Goal: Check status

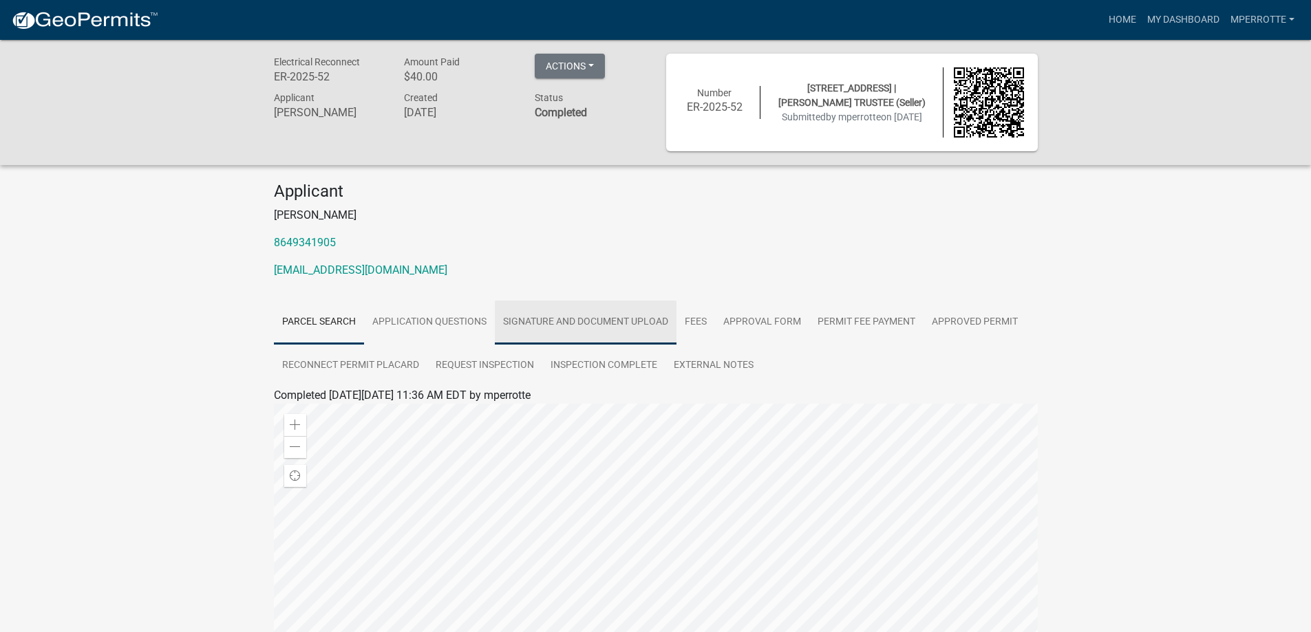
click at [568, 319] on link "Signature and Document Upload" at bounding box center [586, 323] width 182 height 44
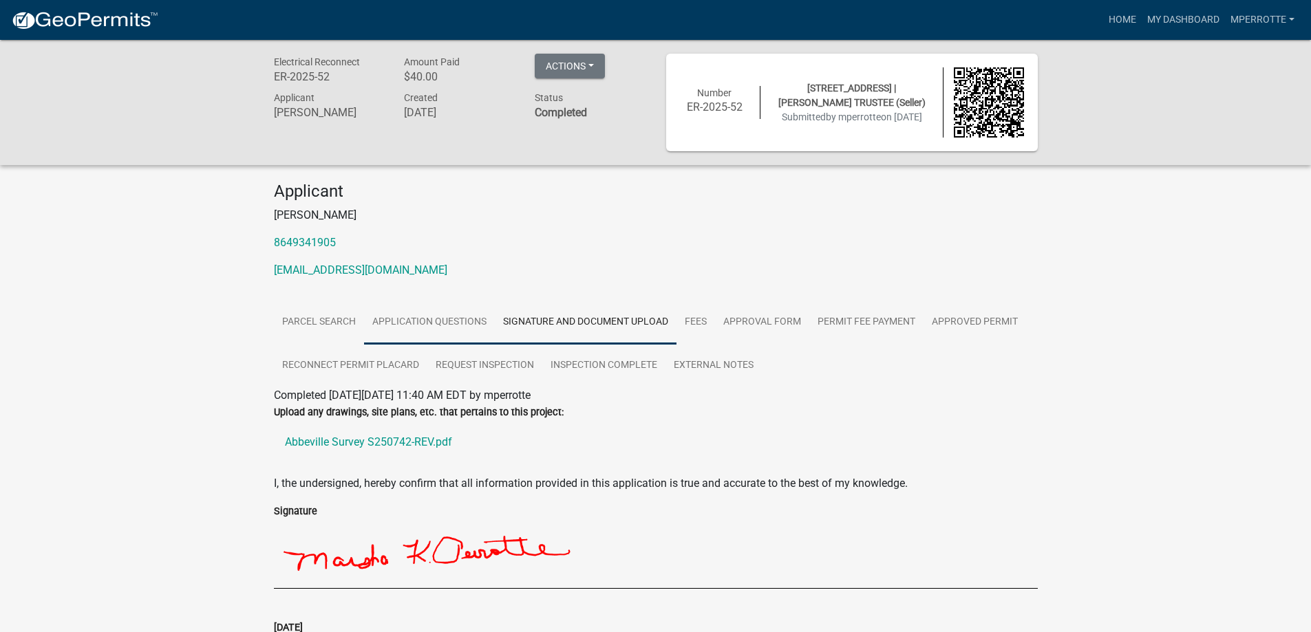
click at [420, 321] on link "Application Questions" at bounding box center [429, 323] width 131 height 44
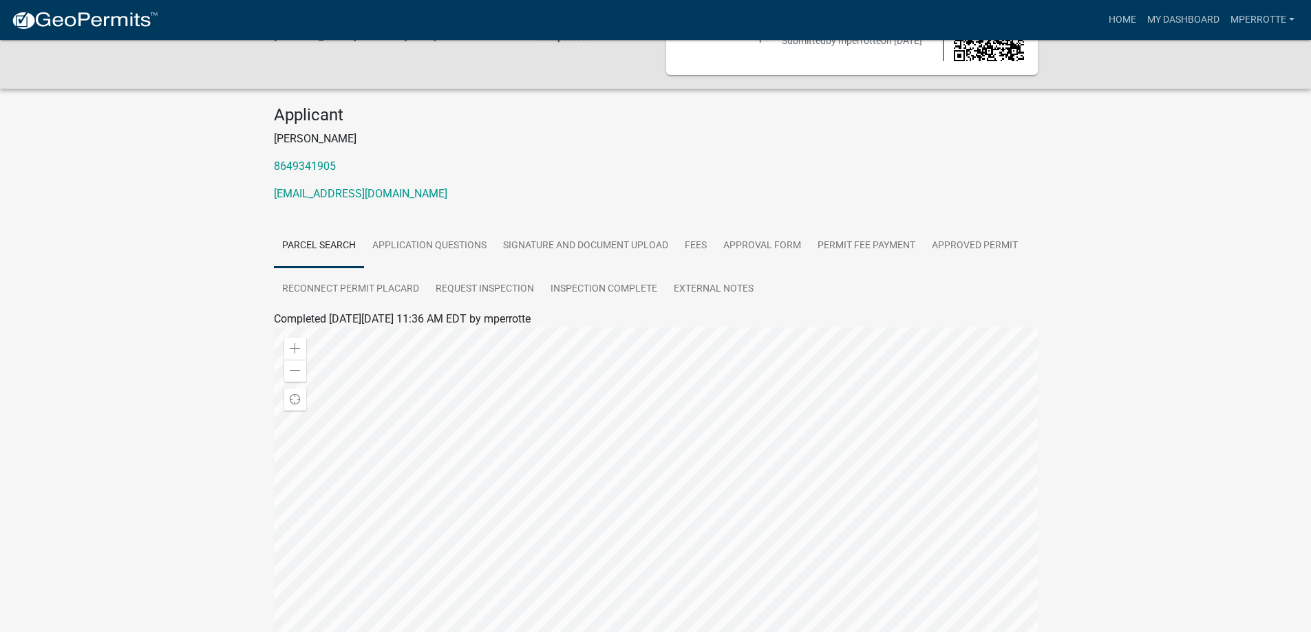
scroll to position [138, 0]
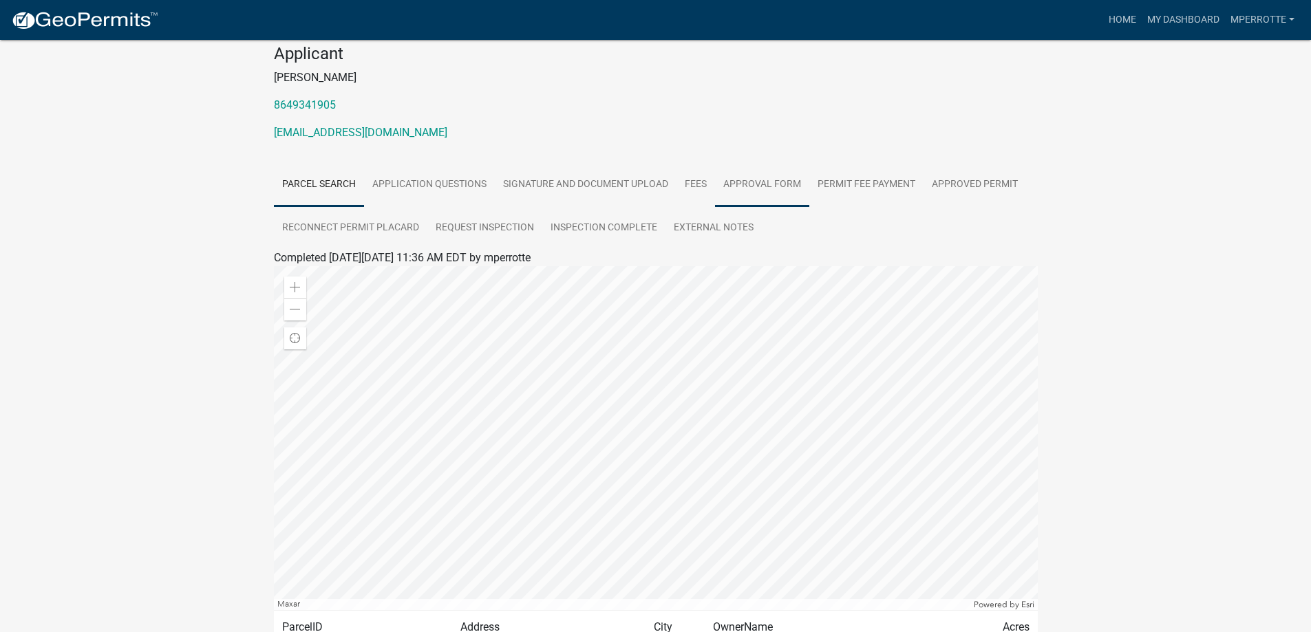
click at [762, 183] on link "Approval Form" at bounding box center [762, 185] width 94 height 44
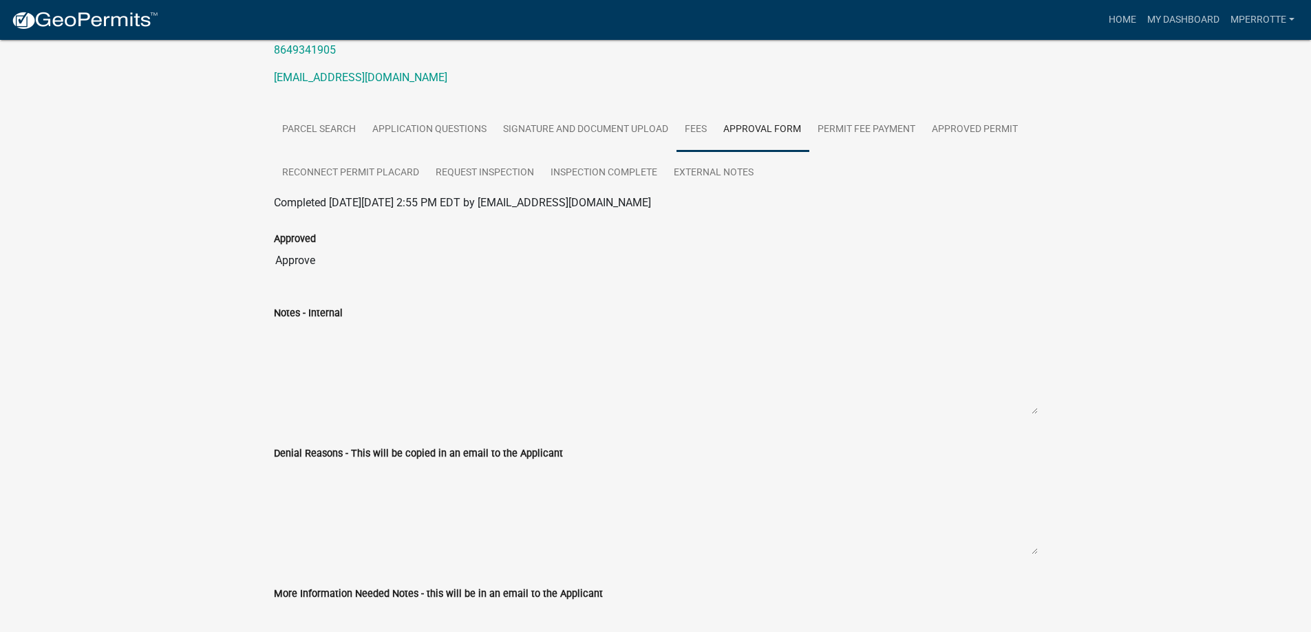
scroll to position [0, 0]
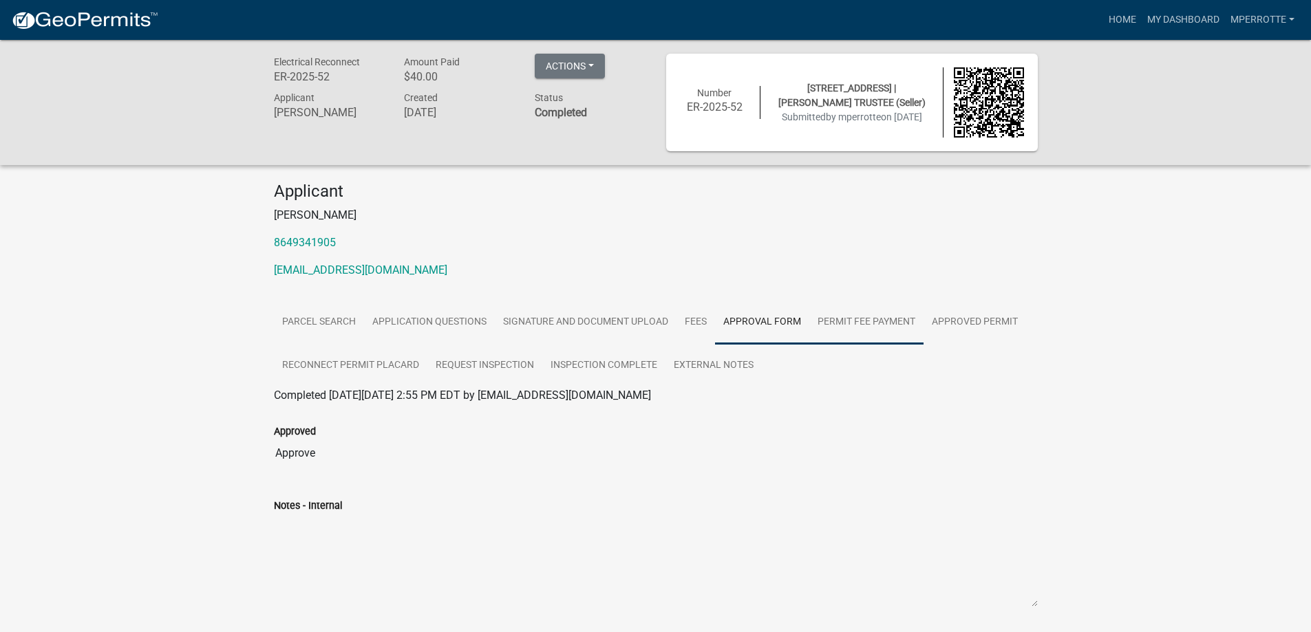
click at [860, 319] on link "Permit Fee Payment" at bounding box center [866, 323] width 114 height 44
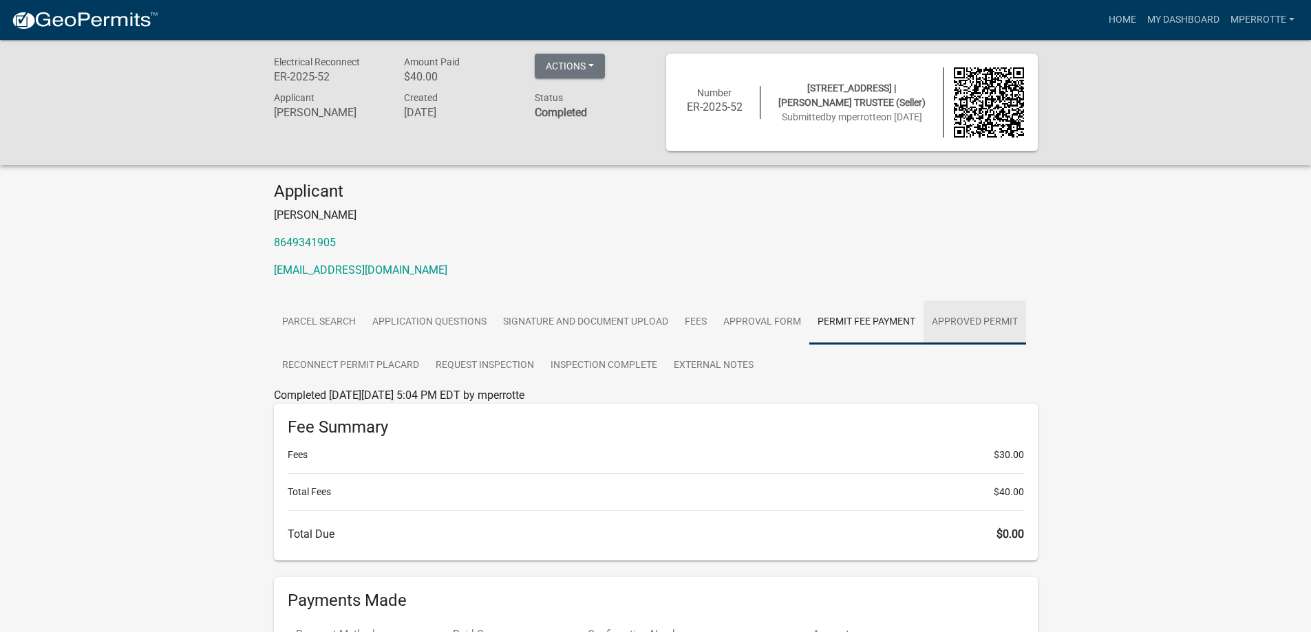
click at [990, 313] on link "Approved Permit" at bounding box center [975, 323] width 103 height 44
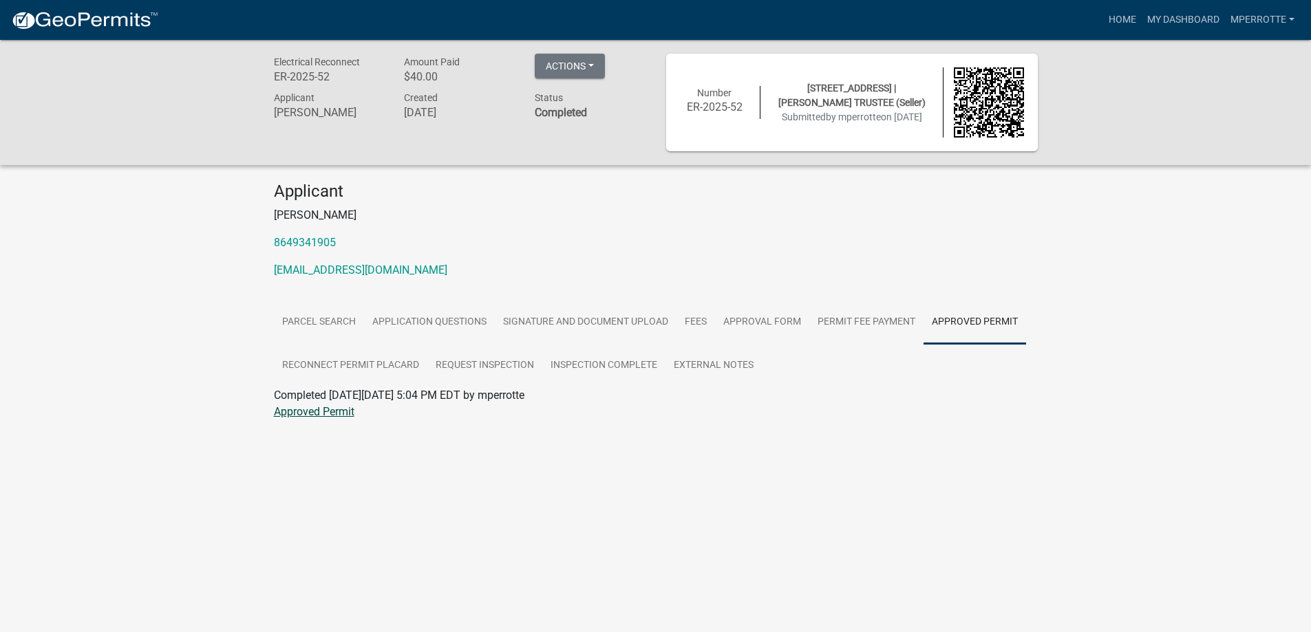
click at [326, 411] on link "Approved Permit" at bounding box center [314, 411] width 81 height 13
